Goal: Task Accomplishment & Management: Use online tool/utility

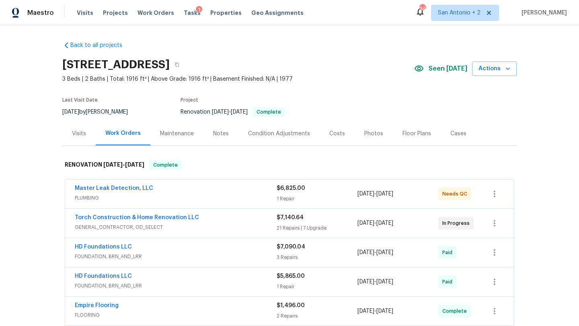
click at [196, 12] on div "1" at bounding box center [199, 10] width 6 height 8
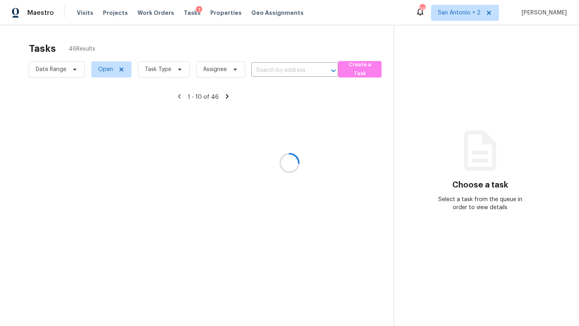
click at [181, 13] on div at bounding box center [289, 163] width 579 height 326
click at [184, 14] on span "Tasks" at bounding box center [192, 13] width 17 height 6
click at [460, 22] on div "Maestro Visits Projects Work Orders Tasks 1 Properties Geo Assignments 34 San A…" at bounding box center [289, 12] width 579 height 25
click at [460, 14] on span "San Antonio + 2" at bounding box center [459, 13] width 43 height 8
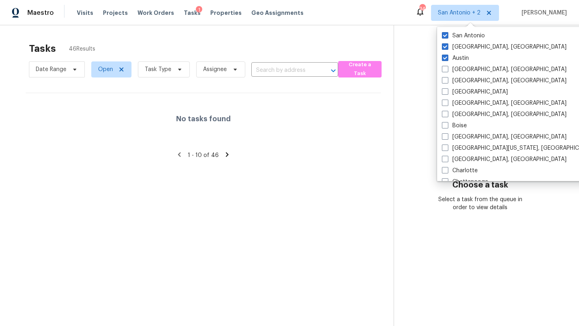
click at [297, 27] on div "Tasks 46 Results Date Range Open Task Type Assignee ​ Create a Task No tasks fo…" at bounding box center [289, 188] width 579 height 326
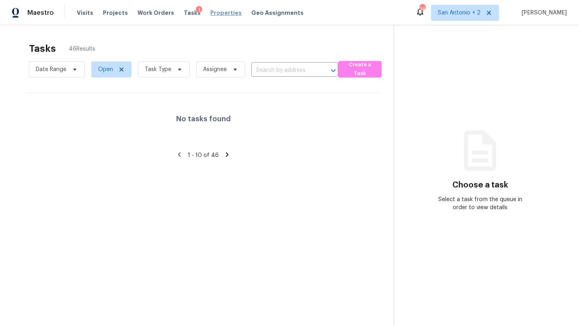
click at [212, 13] on span "Properties" at bounding box center [225, 13] width 31 height 8
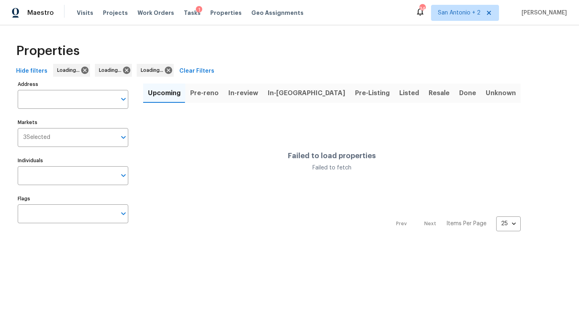
click at [178, 19] on div "Visits Projects Work Orders Tasks 1 Properties Geo Assignments" at bounding box center [195, 13] width 236 height 16
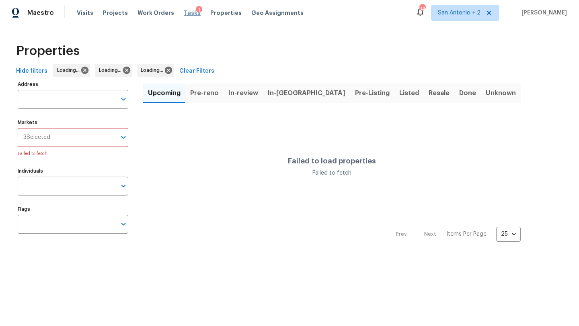
click at [184, 10] on span "Tasks" at bounding box center [192, 13] width 17 height 6
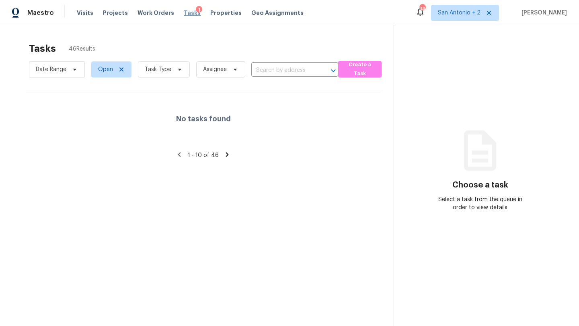
click at [184, 12] on span "Tasks" at bounding box center [192, 13] width 17 height 6
click at [186, 13] on span "Tasks" at bounding box center [192, 13] width 17 height 6
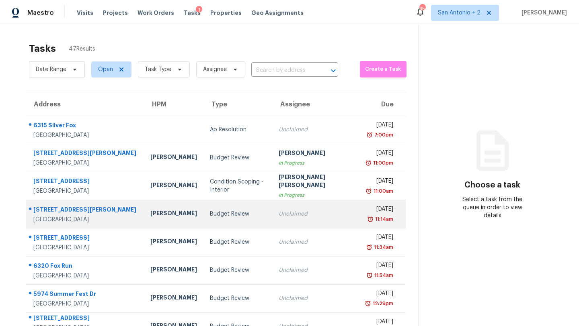
scroll to position [92, 0]
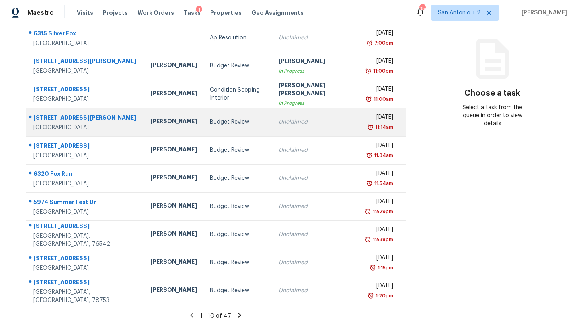
click at [203, 128] on td "Budget Review" at bounding box center [237, 122] width 69 height 28
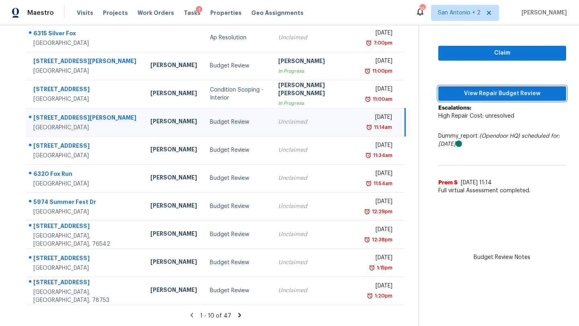
click at [459, 93] on span "View Repair Budget Review" at bounding box center [502, 94] width 115 height 10
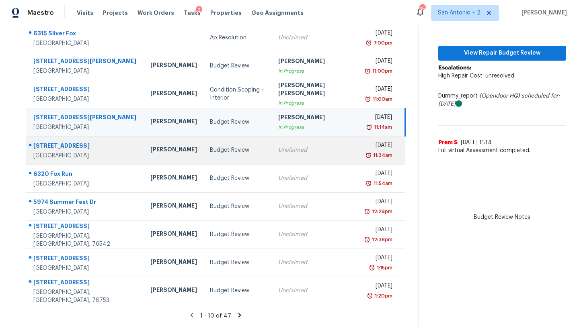
click at [160, 152] on div "[PERSON_NAME]" at bounding box center [173, 150] width 47 height 10
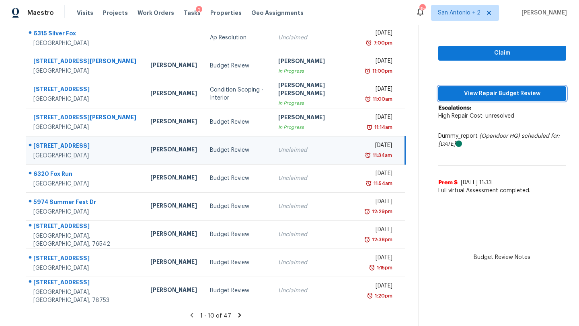
click at [470, 96] on span "View Repair Budget Review" at bounding box center [502, 94] width 115 height 10
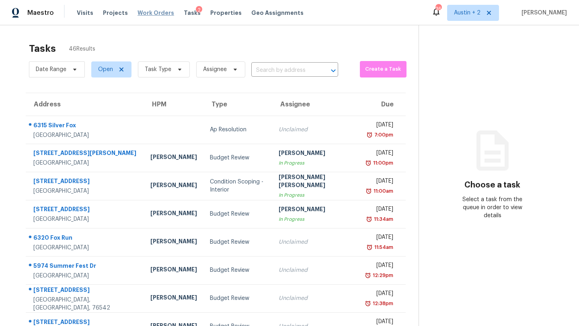
click at [154, 14] on span "Work Orders" at bounding box center [155, 13] width 37 height 8
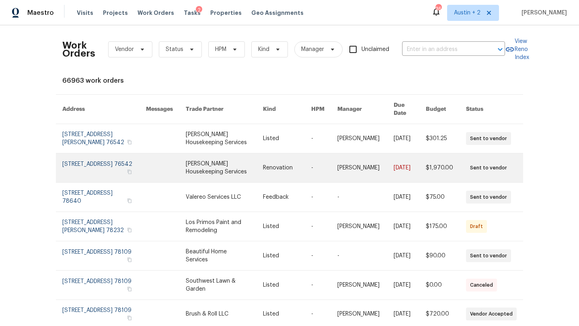
click at [86, 155] on link at bounding box center [104, 168] width 84 height 29
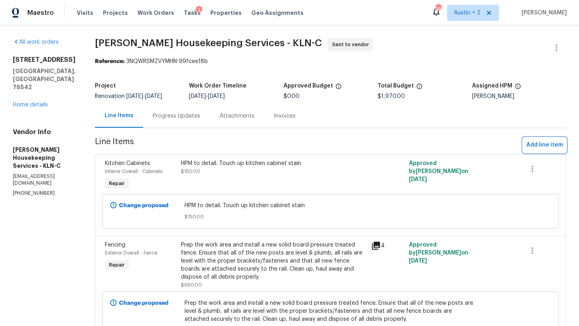
click at [553, 145] on span "Add line item" at bounding box center [544, 145] width 37 height 10
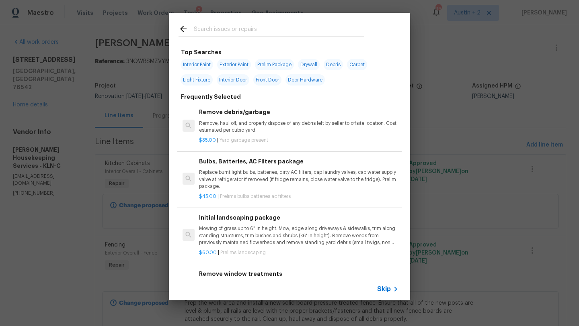
click at [249, 28] on input "text" at bounding box center [279, 30] width 170 height 12
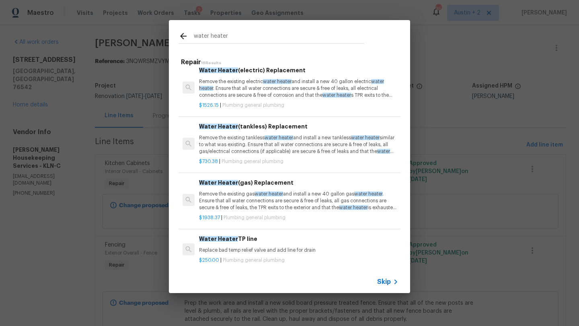
scroll to position [121, 0]
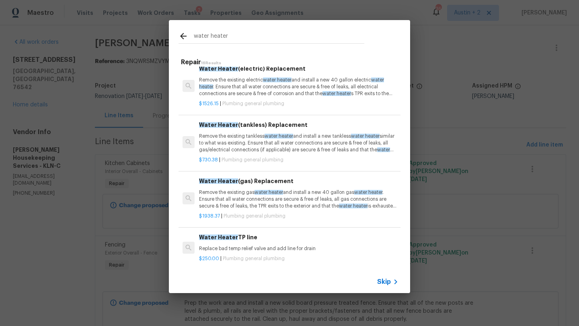
type input "water heater"
click at [307, 90] on p "Remove the existing electric water heater and install a new 40 gallon electric …" at bounding box center [298, 87] width 199 height 20
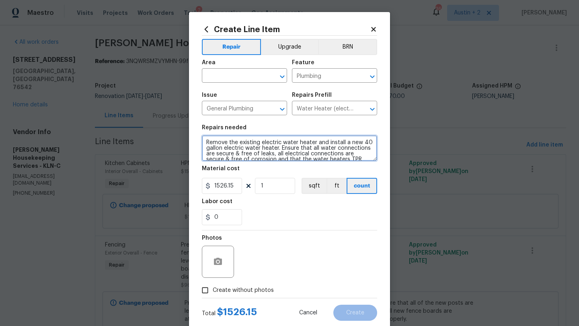
scroll to position [17, 0]
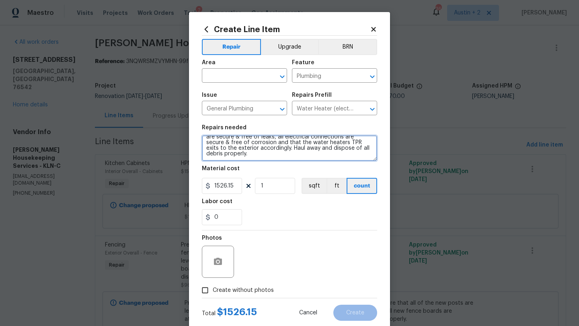
drag, startPoint x: 206, startPoint y: 142, endPoint x: 331, endPoint y: 249, distance: 165.0
click at [331, 249] on div "Repair Upgrade BRN Area ​ Feature Plumbing ​ Issue General Plumbing ​ Repairs P…" at bounding box center [289, 167] width 175 height 262
click at [233, 76] on input "text" at bounding box center [233, 76] width 63 height 12
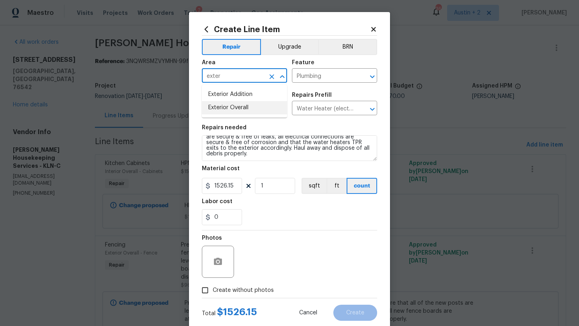
click at [233, 109] on li "Exterior Overall" at bounding box center [244, 107] width 85 height 13
type input "Exterior Overall"
click at [338, 78] on input "Plumbing" at bounding box center [323, 76] width 63 height 12
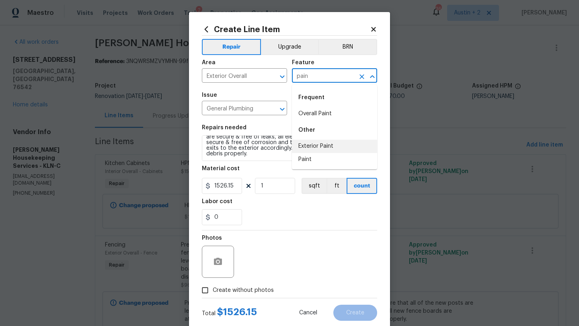
click at [323, 152] on li "Exterior Paint" at bounding box center [334, 146] width 85 height 13
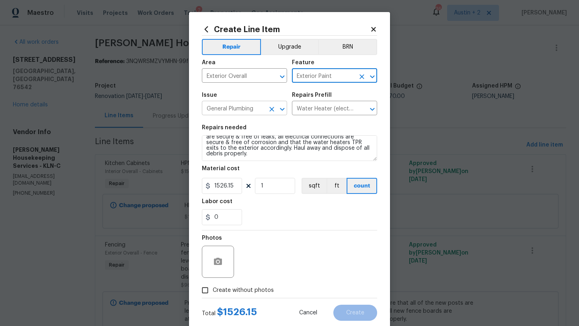
type input "Exterior Paint"
click at [242, 107] on input "General Plumbing" at bounding box center [233, 109] width 63 height 12
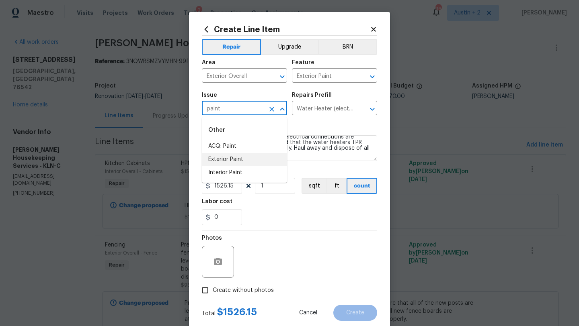
click at [240, 158] on li "Exterior Paint" at bounding box center [244, 159] width 85 height 13
type input "Exterior Paint"
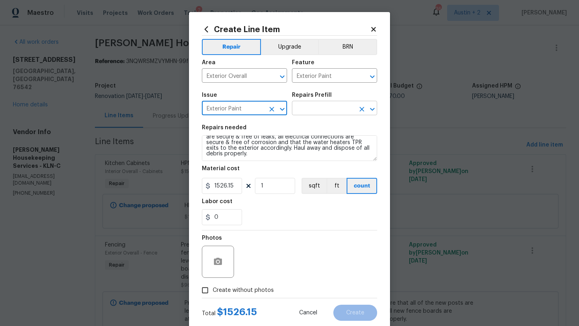
type input "Exterior Paint"
click at [330, 104] on input "text" at bounding box center [323, 109] width 63 height 12
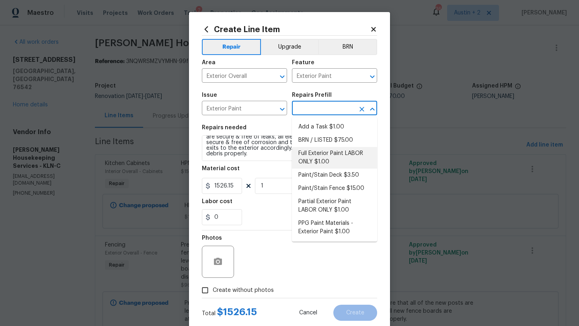
click at [335, 153] on li "Full Exterior Paint LABOR ONLY $1.00" at bounding box center [334, 158] width 85 height 22
type input "Overall Paint"
type input "Full Exterior Paint LABOR ONLY $1.00"
type textarea "Full Exterior Paint - Prep, mask and paint the exterior of the home. Ensure tha…"
type input "1"
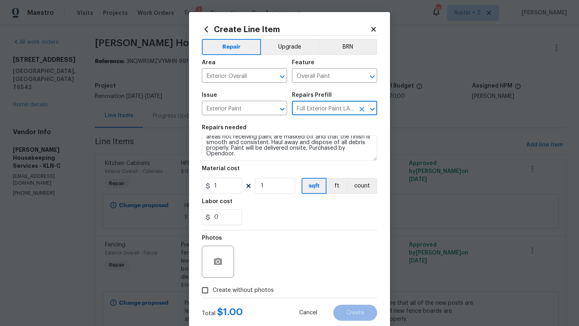
click at [340, 107] on input "Full Exterior Paint LABOR ONLY $1.00" at bounding box center [323, 109] width 63 height 12
click at [311, 109] on input "Full Exterior Paint LABOR ONLY $1.00" at bounding box center [323, 109] width 63 height 12
drag, startPoint x: 295, startPoint y: 110, endPoint x: 403, endPoint y: 160, distance: 118.9
click at [403, 160] on div "Create Line Item Repair Upgrade BRN Area Exterior Overall ​ Feature Overall Pai…" at bounding box center [289, 163] width 579 height 326
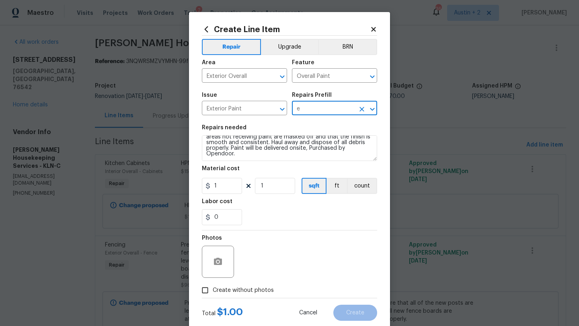
scroll to position [0, 0]
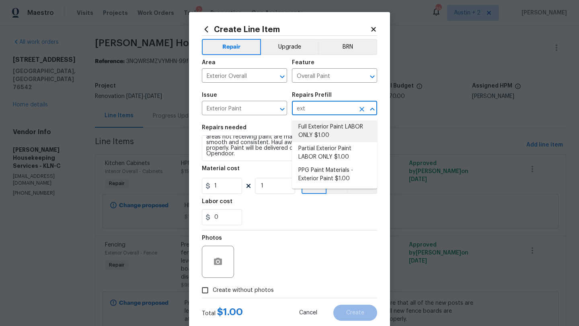
click at [334, 129] on li "Full Exterior Paint LABOR ONLY $1.00" at bounding box center [334, 132] width 85 height 22
type input "Full Exterior Paint LABOR ONLY $1.00"
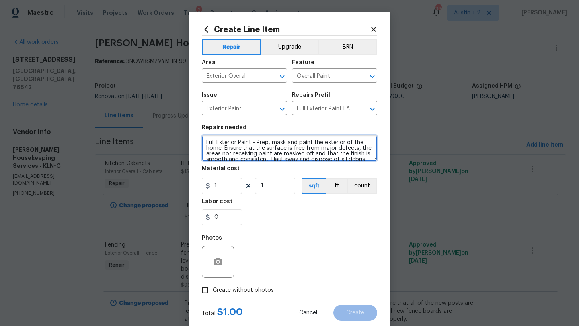
drag, startPoint x: 240, startPoint y: 154, endPoint x: 164, endPoint y: 102, distance: 92.9
click at [164, 102] on div "Create Line Item Repair Upgrade BRN Area Exterior Overall ​ Feature Overall Pai…" at bounding box center [289, 163] width 579 height 326
click at [256, 79] on input "Exterior Overall" at bounding box center [233, 76] width 63 height 12
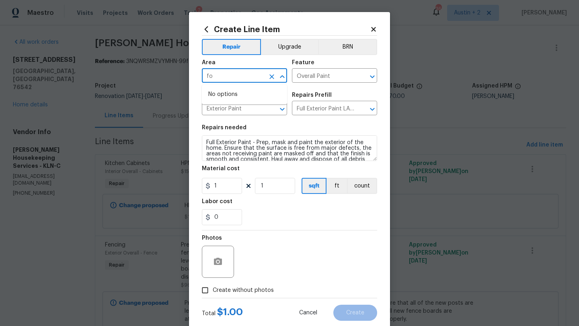
type input "f"
click at [244, 111] on li "Exterior Overall" at bounding box center [244, 107] width 85 height 13
type input "Exterior Overall"
click at [319, 80] on input "Overall Paint" at bounding box center [323, 76] width 63 height 12
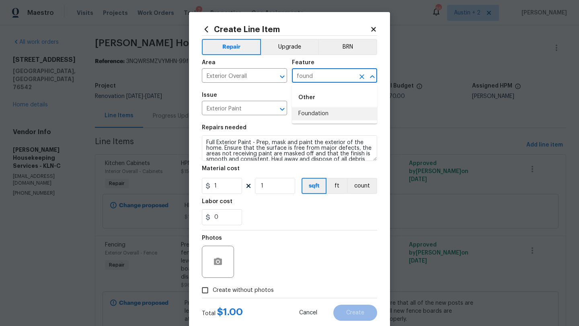
click at [316, 116] on li "Foundation" at bounding box center [334, 113] width 85 height 13
type input "Foundation"
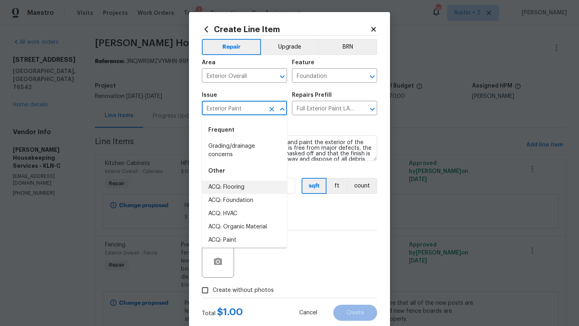
click at [242, 106] on input "Exterior Paint" at bounding box center [233, 109] width 63 height 12
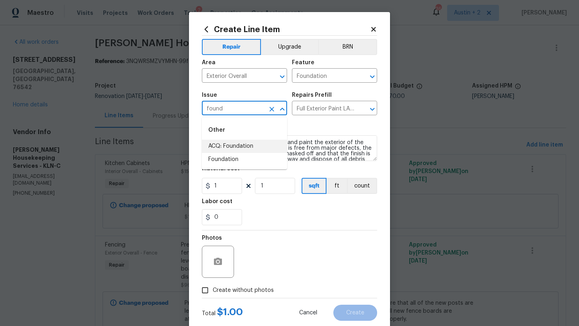
click at [243, 143] on li "ACQ: Foundation" at bounding box center [244, 146] width 85 height 13
type input "ACQ: Foundation"
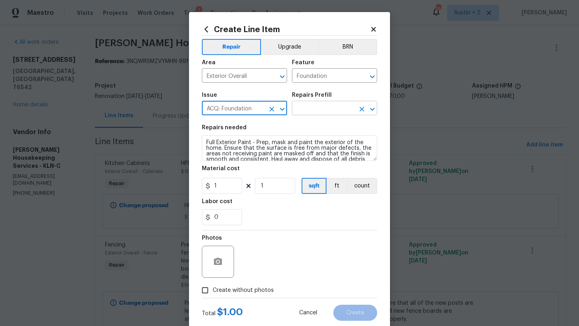
type input "ACQ: Foundation"
click at [306, 114] on input "text" at bounding box center [323, 109] width 63 height 12
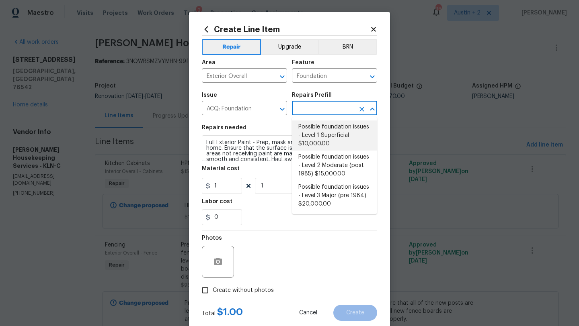
click at [314, 136] on li "Possible foundation issues - Level 1 Superficial $10,000.00" at bounding box center [334, 136] width 85 height 30
type input "Acquisition"
type input "Possible foundation issues - Level 1 Superficial $10,000.00"
type textarea "Possible foundation issues - Level 1 - Superficial. Disclaimer: This is NOT a t…"
type input "10000"
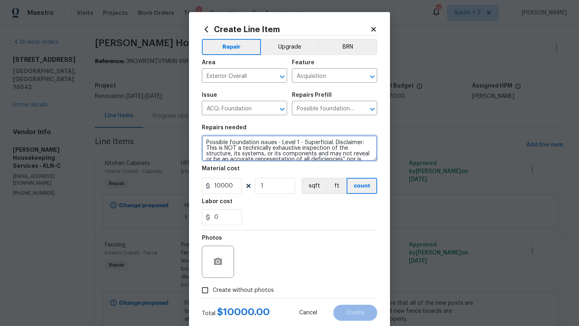
scroll to position [28, 0]
drag, startPoint x: 206, startPoint y: 142, endPoint x: 256, endPoint y: 222, distance: 94.3
click at [256, 222] on section "Repairs needed Possible foundation issues - Level 1 - Superficial. Disclaimer: …" at bounding box center [289, 175] width 175 height 110
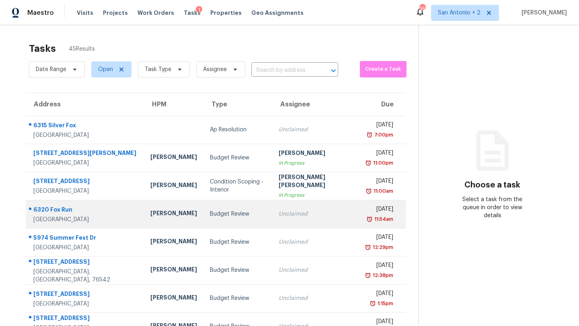
scroll to position [92, 0]
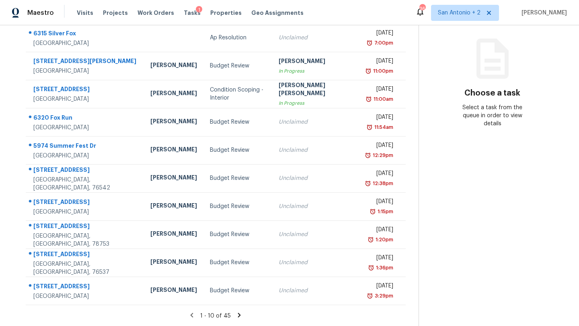
click at [236, 314] on icon at bounding box center [239, 315] width 7 height 7
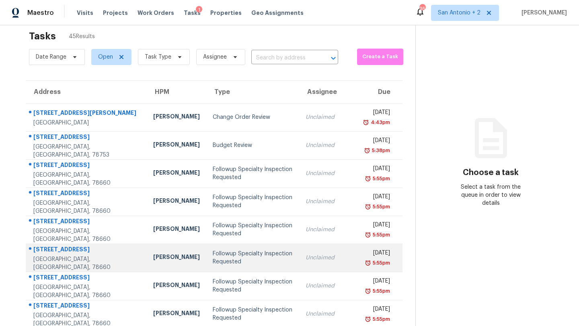
scroll to position [10, 0]
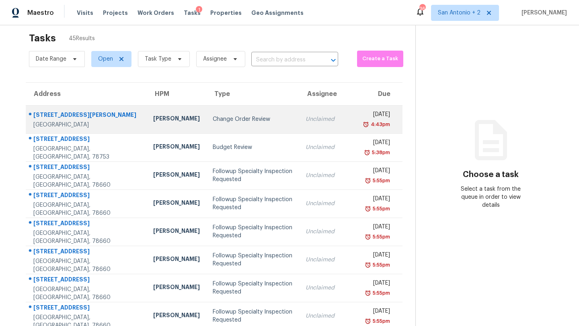
click at [213, 115] on div "Change Order Review" at bounding box center [253, 119] width 80 height 8
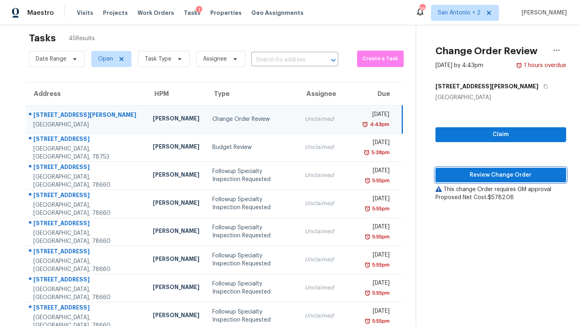
click at [453, 181] on button "Review Change Order" at bounding box center [500, 175] width 131 height 15
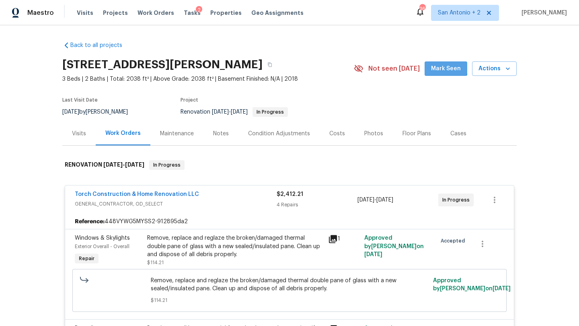
click at [440, 65] on span "Mark Seen" at bounding box center [446, 69] width 30 height 10
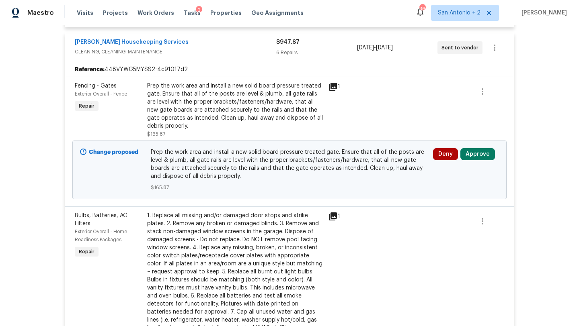
scroll to position [645, 0]
click at [333, 86] on icon at bounding box center [333, 86] width 8 height 8
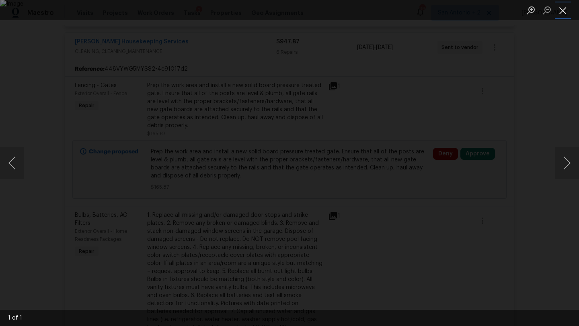
click at [562, 12] on button "Close lightbox" at bounding box center [563, 10] width 16 height 14
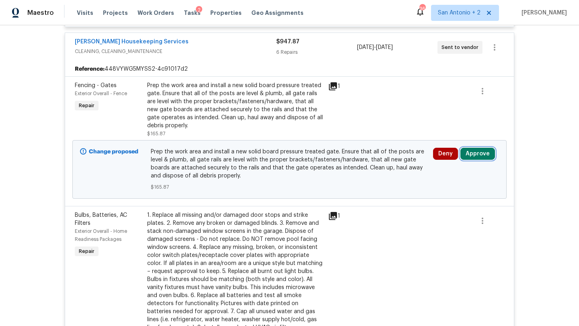
click at [483, 158] on button "Approve" at bounding box center [477, 154] width 35 height 12
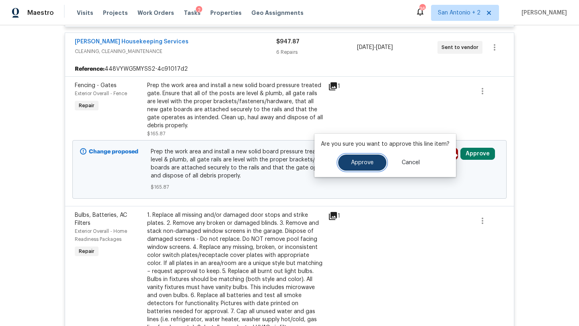
click at [372, 163] on button "Approve" at bounding box center [362, 163] width 48 height 16
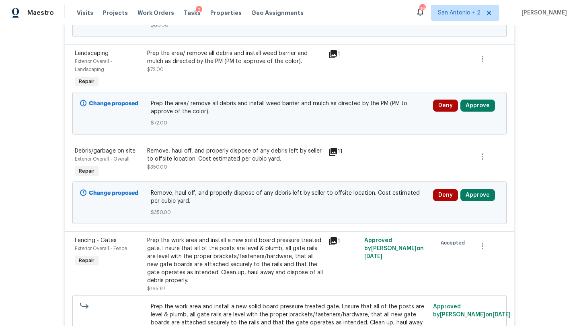
scroll to position [1397, 0]
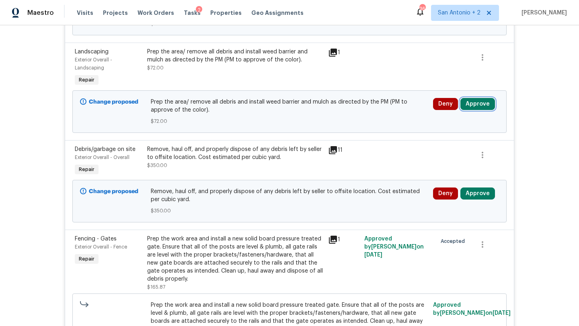
click at [475, 98] on button "Approve" at bounding box center [477, 104] width 35 height 12
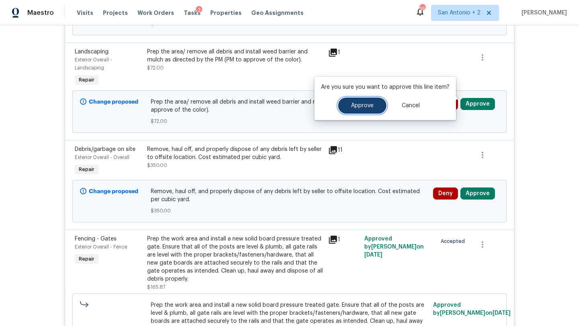
click at [369, 111] on button "Approve" at bounding box center [362, 106] width 48 height 16
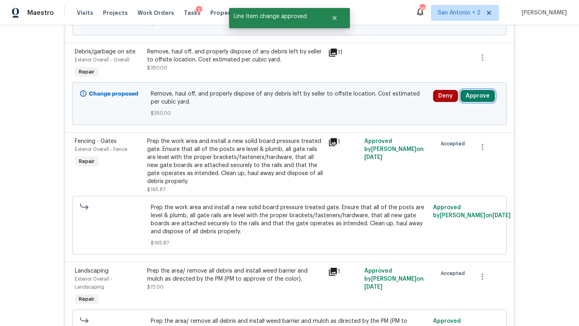
click at [476, 90] on button "Approve" at bounding box center [477, 96] width 35 height 12
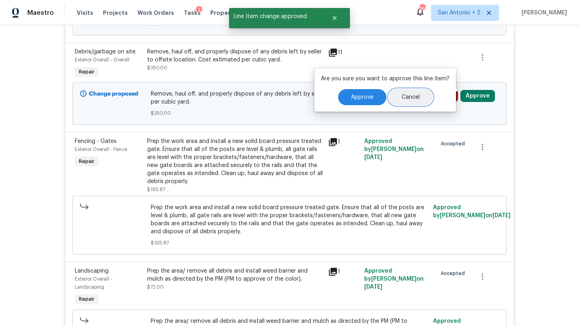
click at [412, 95] on span "Cancel" at bounding box center [411, 97] width 18 height 6
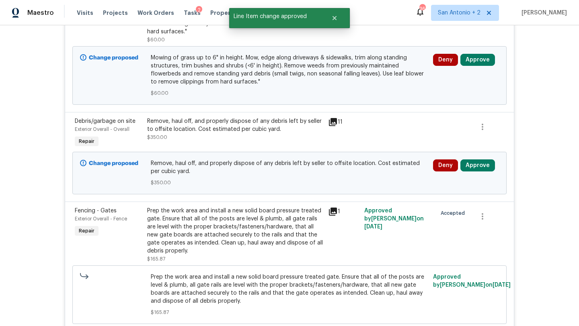
scroll to position [1328, 0]
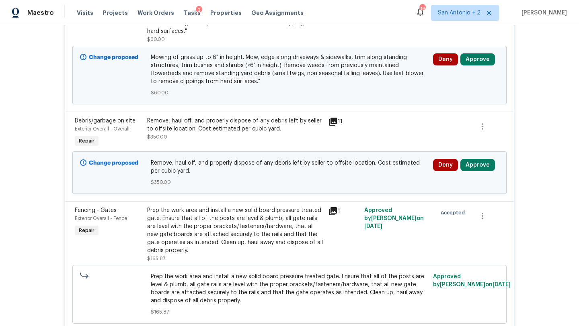
click at [334, 119] on icon at bounding box center [333, 122] width 8 height 8
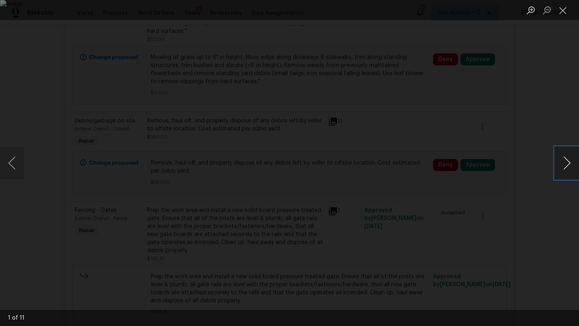
click at [564, 162] on button "Next image" at bounding box center [567, 163] width 24 height 32
click at [563, 17] on li "Lightbox" at bounding box center [563, 10] width 16 height 20
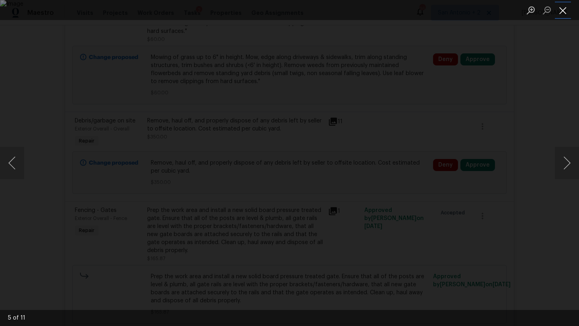
click at [566, 4] on button "Close lightbox" at bounding box center [563, 10] width 16 height 14
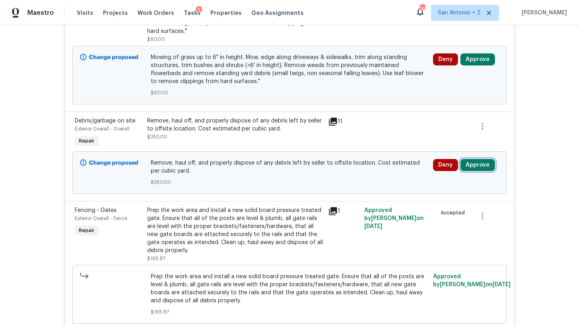
click at [468, 160] on button "Approve" at bounding box center [477, 165] width 35 height 12
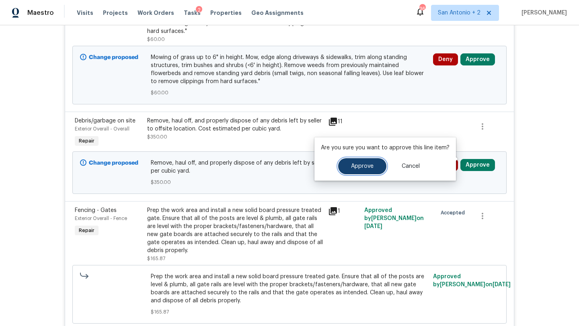
click at [372, 168] on button "Approve" at bounding box center [362, 166] width 48 height 16
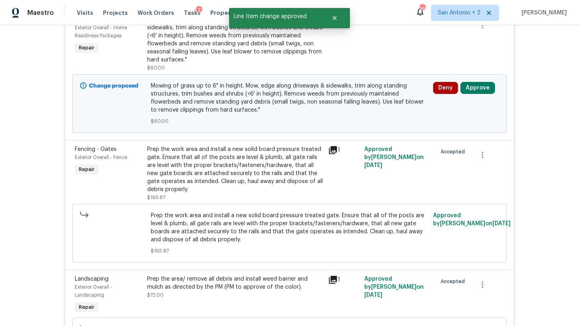
scroll to position [1301, 0]
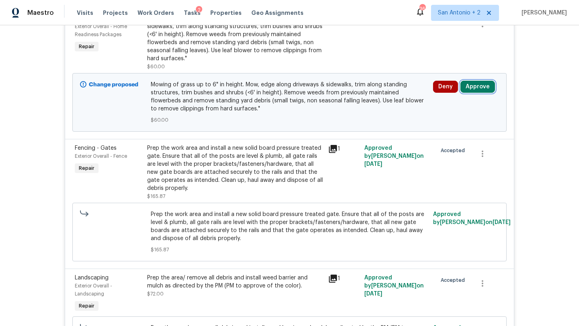
click at [482, 81] on button "Approve" at bounding box center [477, 87] width 35 height 12
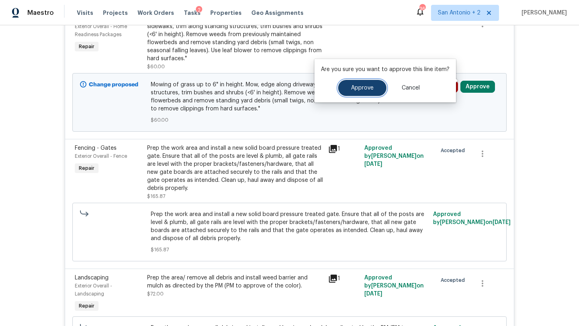
click at [352, 87] on span "Approve" at bounding box center [362, 88] width 23 height 6
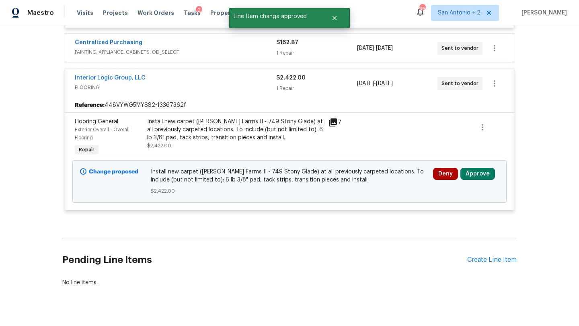
scroll to position [1739, 0]
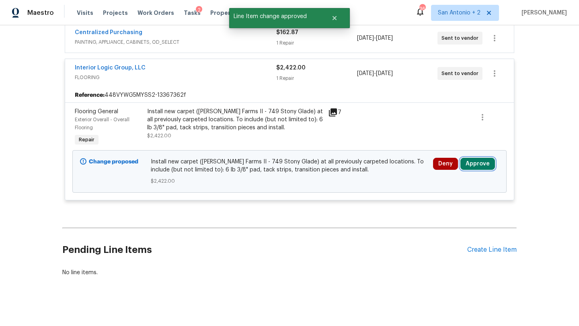
click at [477, 158] on button "Approve" at bounding box center [477, 164] width 35 height 12
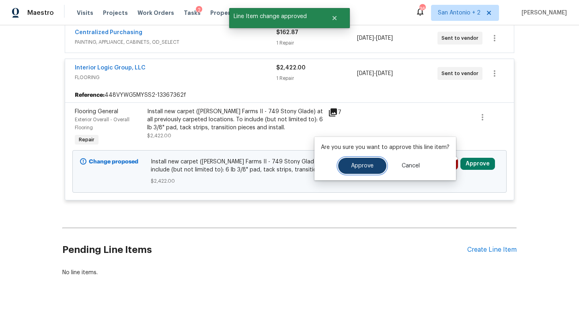
click at [367, 162] on button "Approve" at bounding box center [362, 166] width 48 height 16
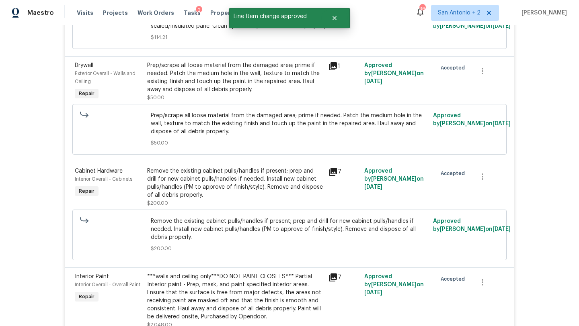
scroll to position [0, 0]
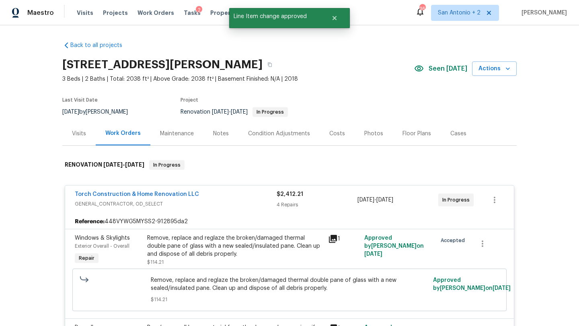
click at [336, 136] on div "Costs" at bounding box center [337, 134] width 16 height 8
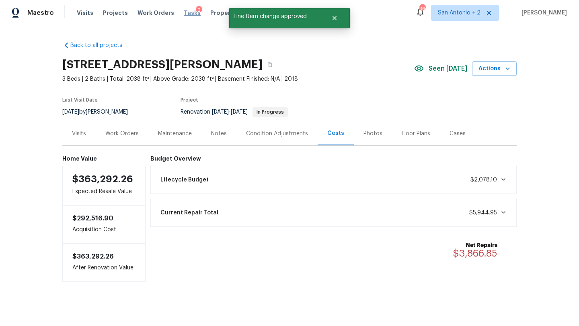
click at [184, 10] on span "Tasks" at bounding box center [192, 13] width 17 height 6
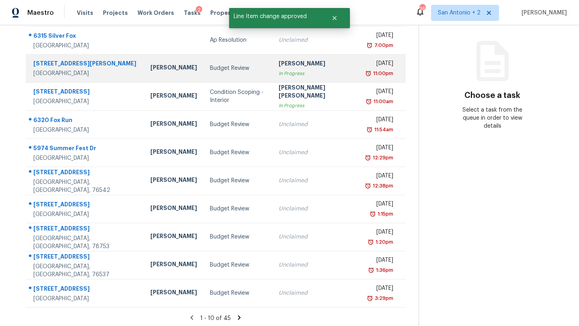
scroll to position [92, 0]
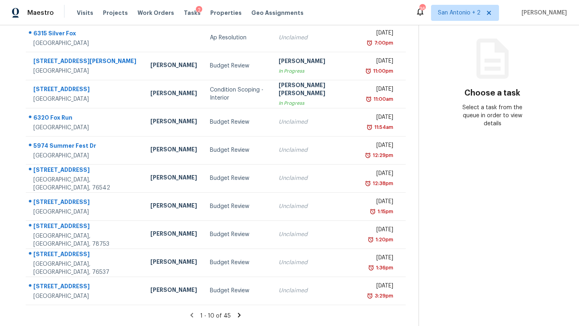
click at [238, 315] on icon at bounding box center [239, 315] width 3 height 4
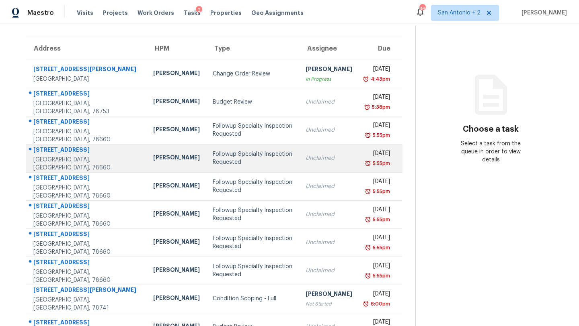
scroll to position [56, 0]
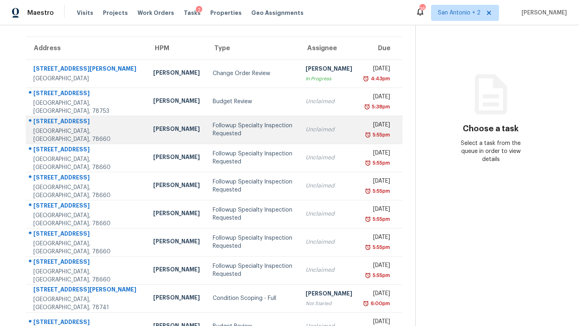
click at [213, 133] on div "Followup Specialty Inspection Requested" at bounding box center [253, 130] width 80 height 16
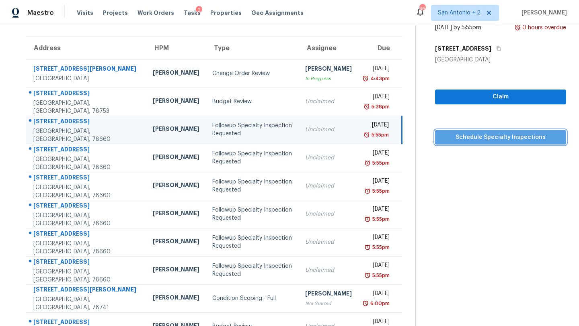
click at [471, 139] on span "Schedule Specialty Inspections" at bounding box center [500, 138] width 118 height 10
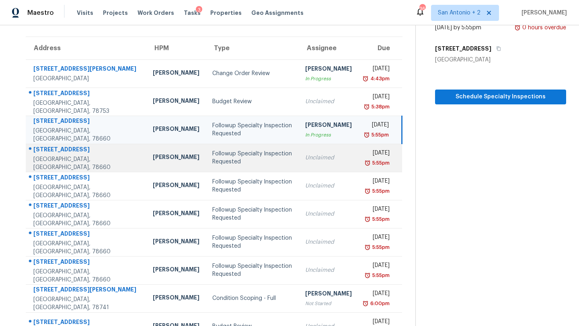
scroll to position [0, 0]
